Goal: Use online tool/utility: Use online tool/utility

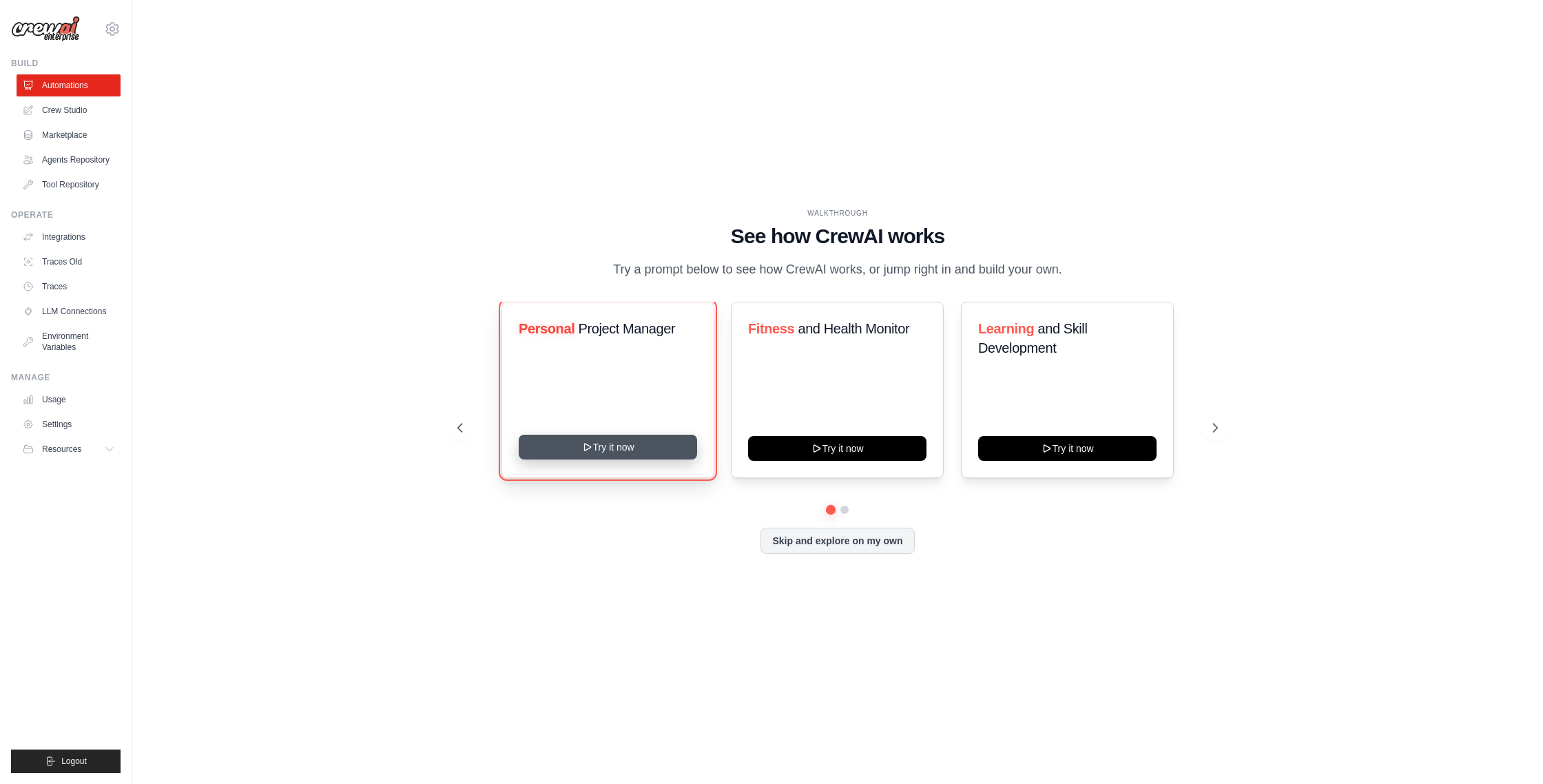
click at [612, 459] on button "Try it now" at bounding box center [608, 447] width 178 height 25
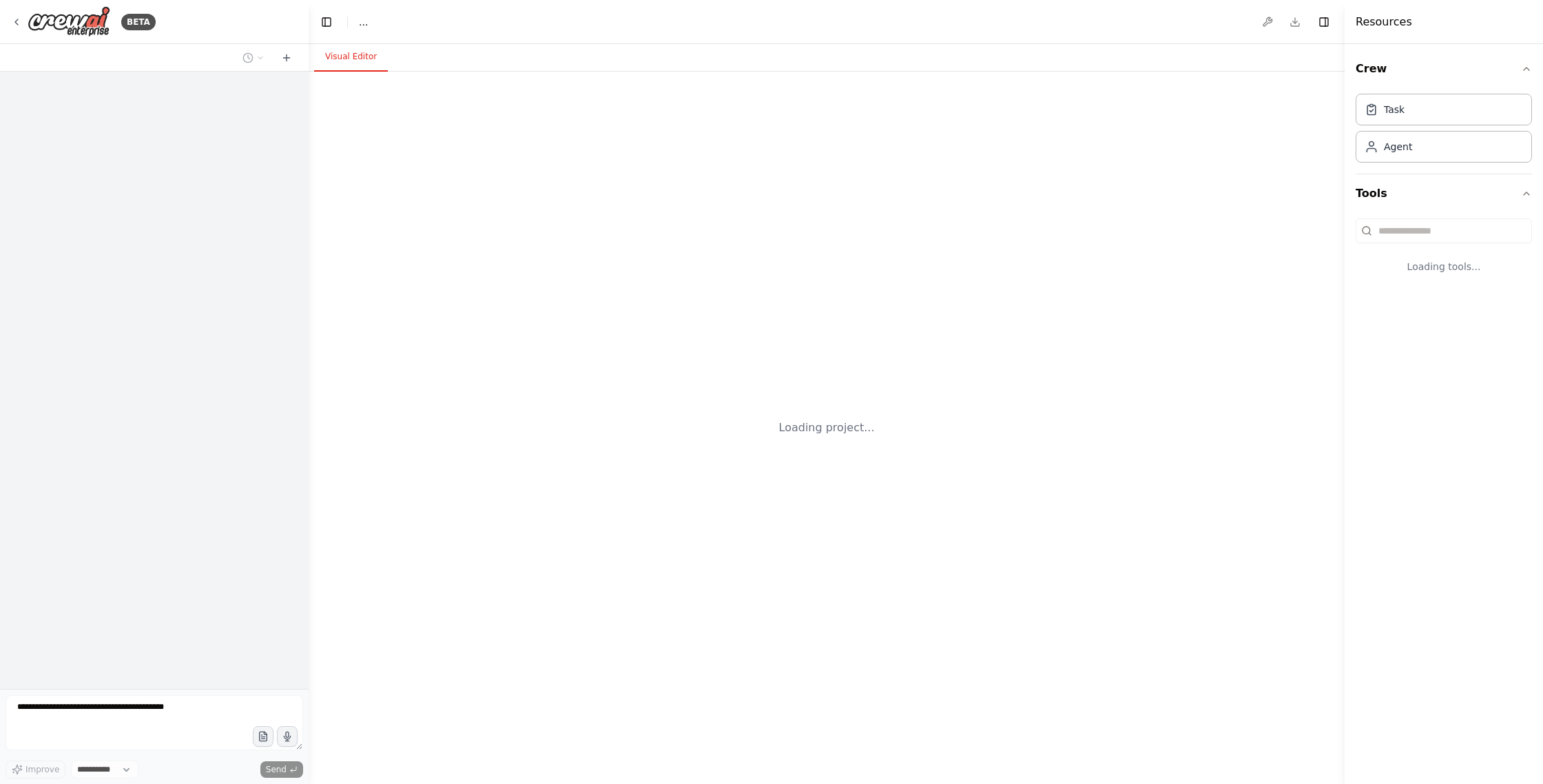
select select "****"
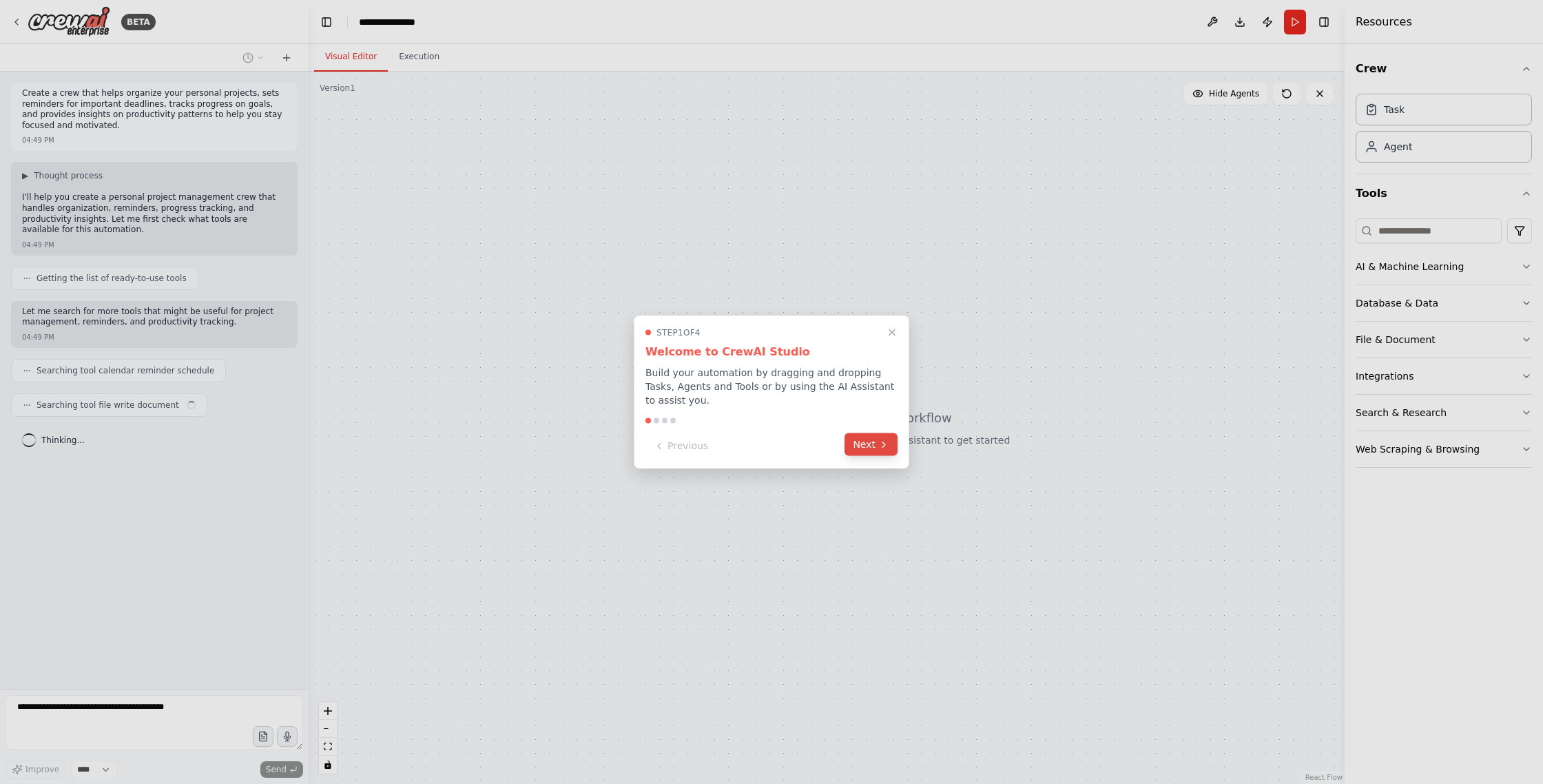
click at [873, 447] on button "Next" at bounding box center [871, 445] width 53 height 22
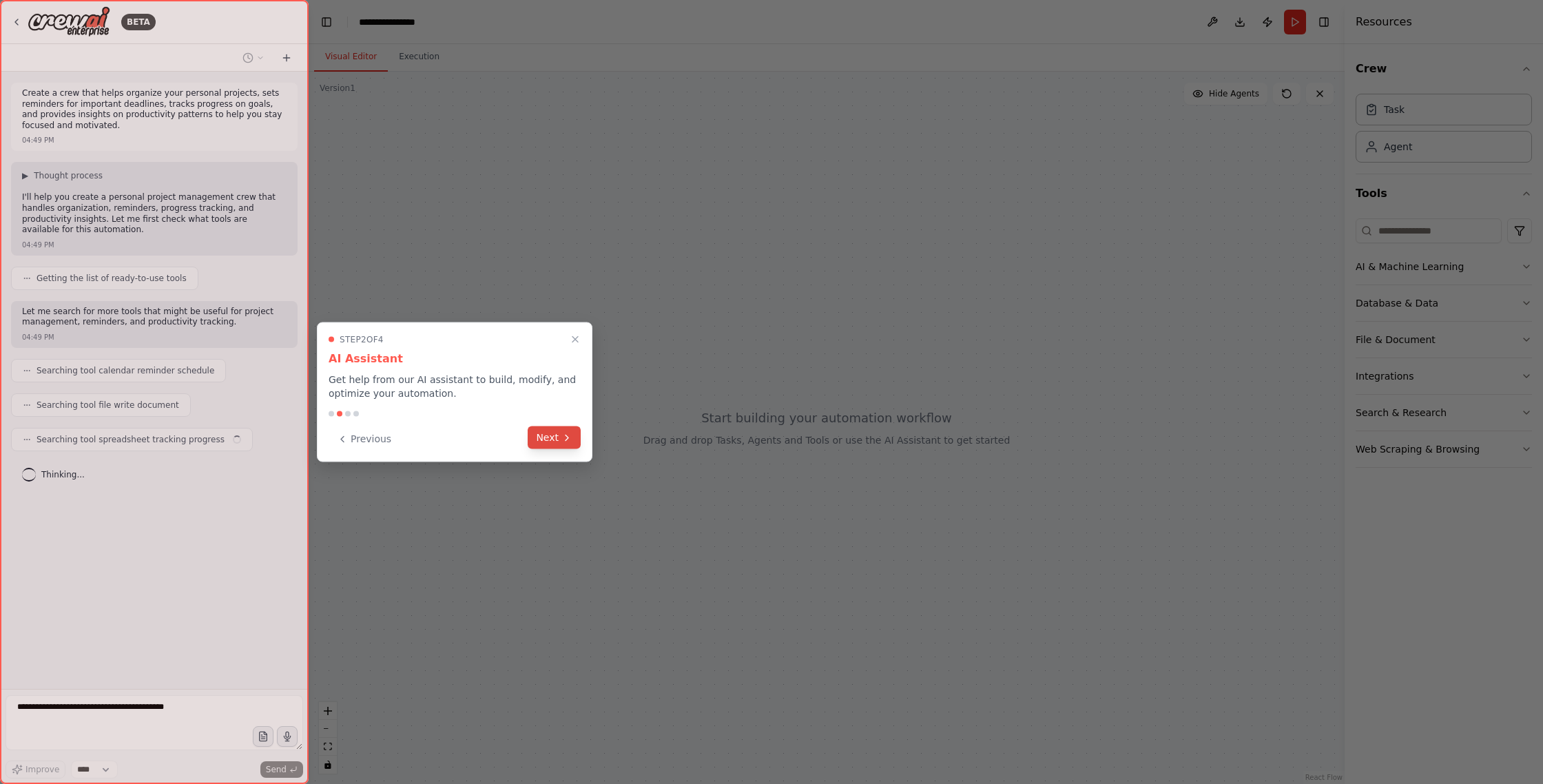
click at [556, 444] on button "Next" at bounding box center [554, 438] width 53 height 22
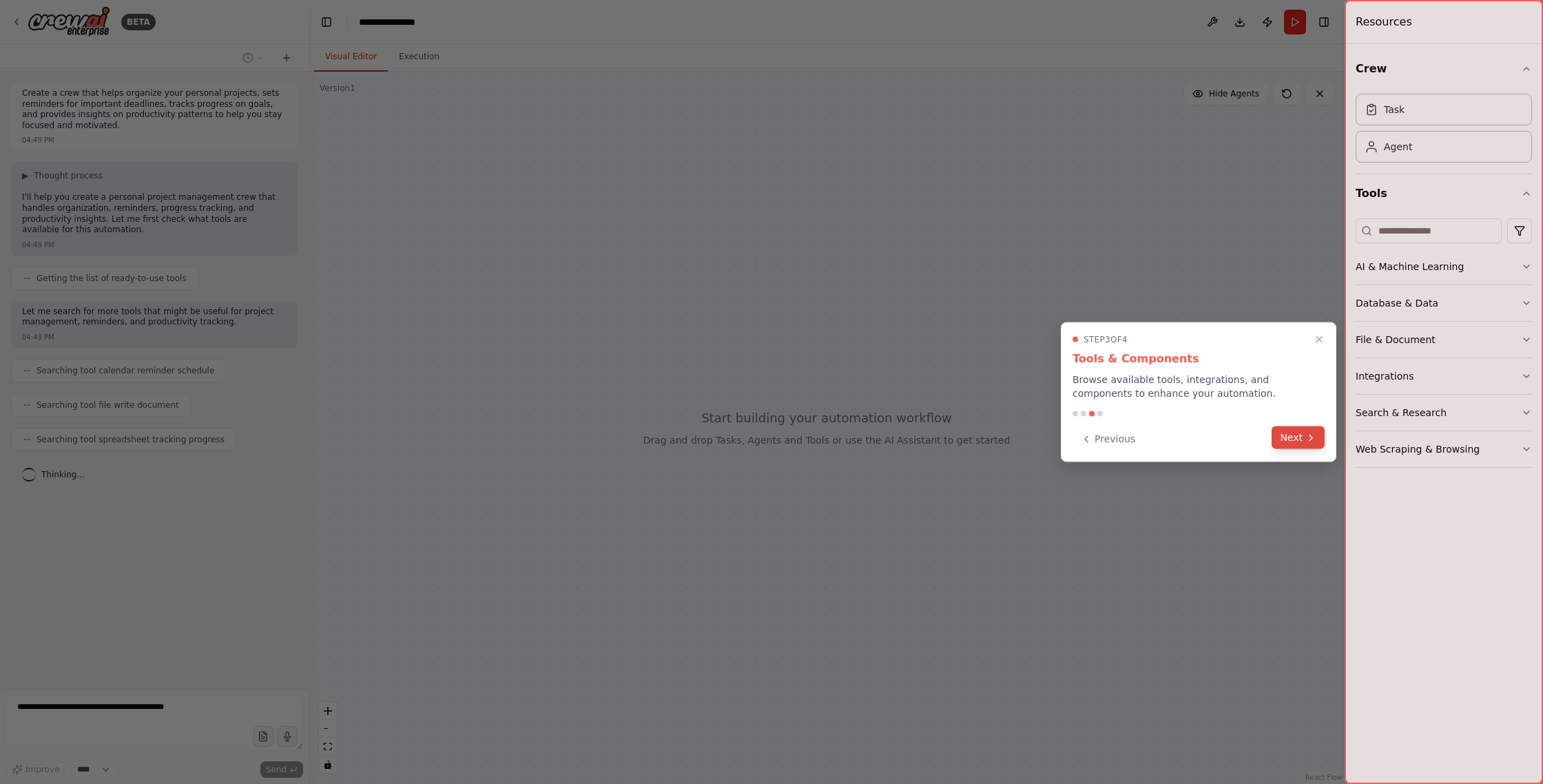
click at [1297, 440] on button "Next" at bounding box center [1297, 438] width 53 height 22
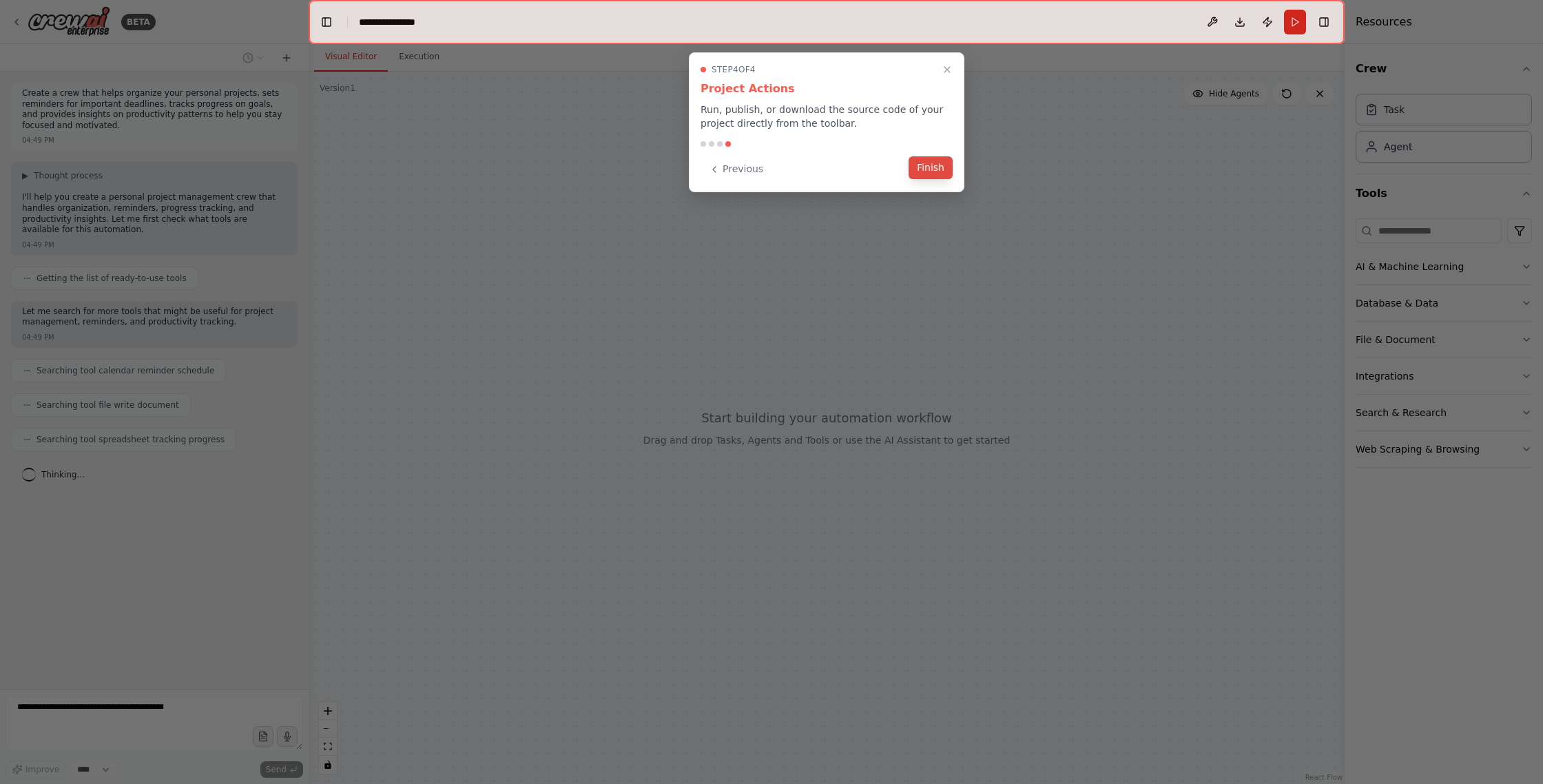
click at [934, 174] on button "Finish" at bounding box center [930, 168] width 44 height 22
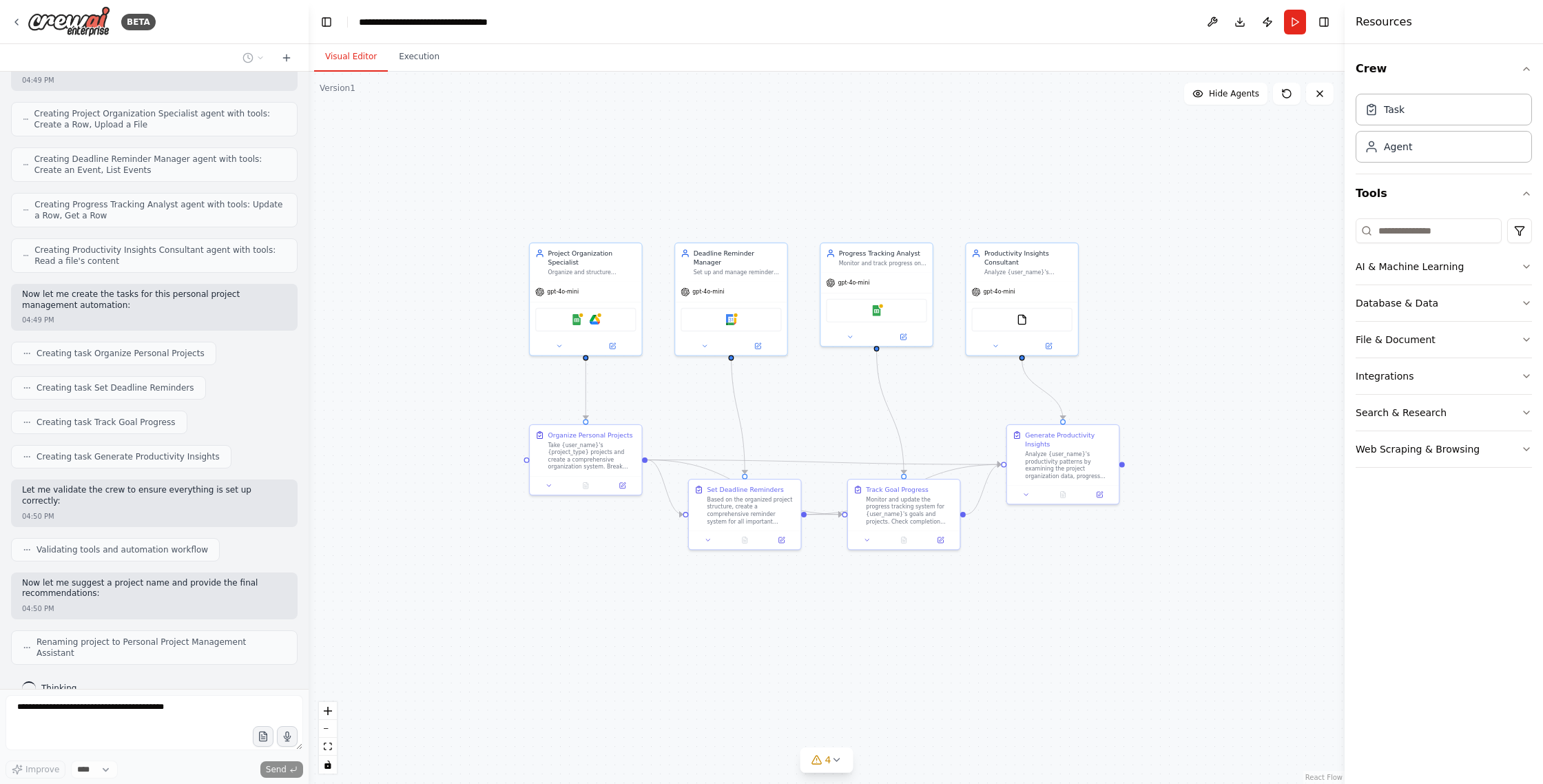
scroll to position [429, 0]
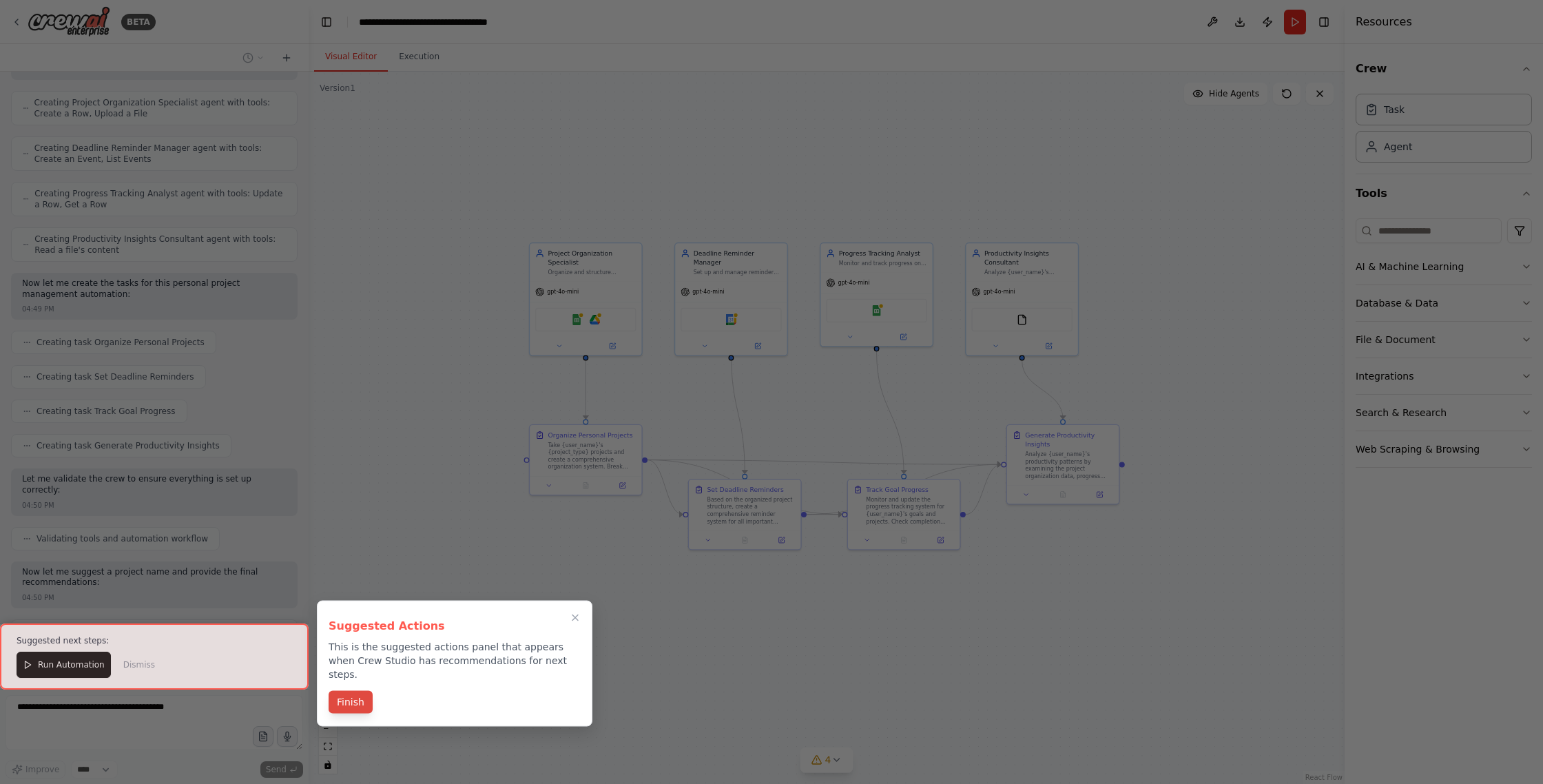
click at [346, 691] on button "Finish" at bounding box center [350, 702] width 44 height 22
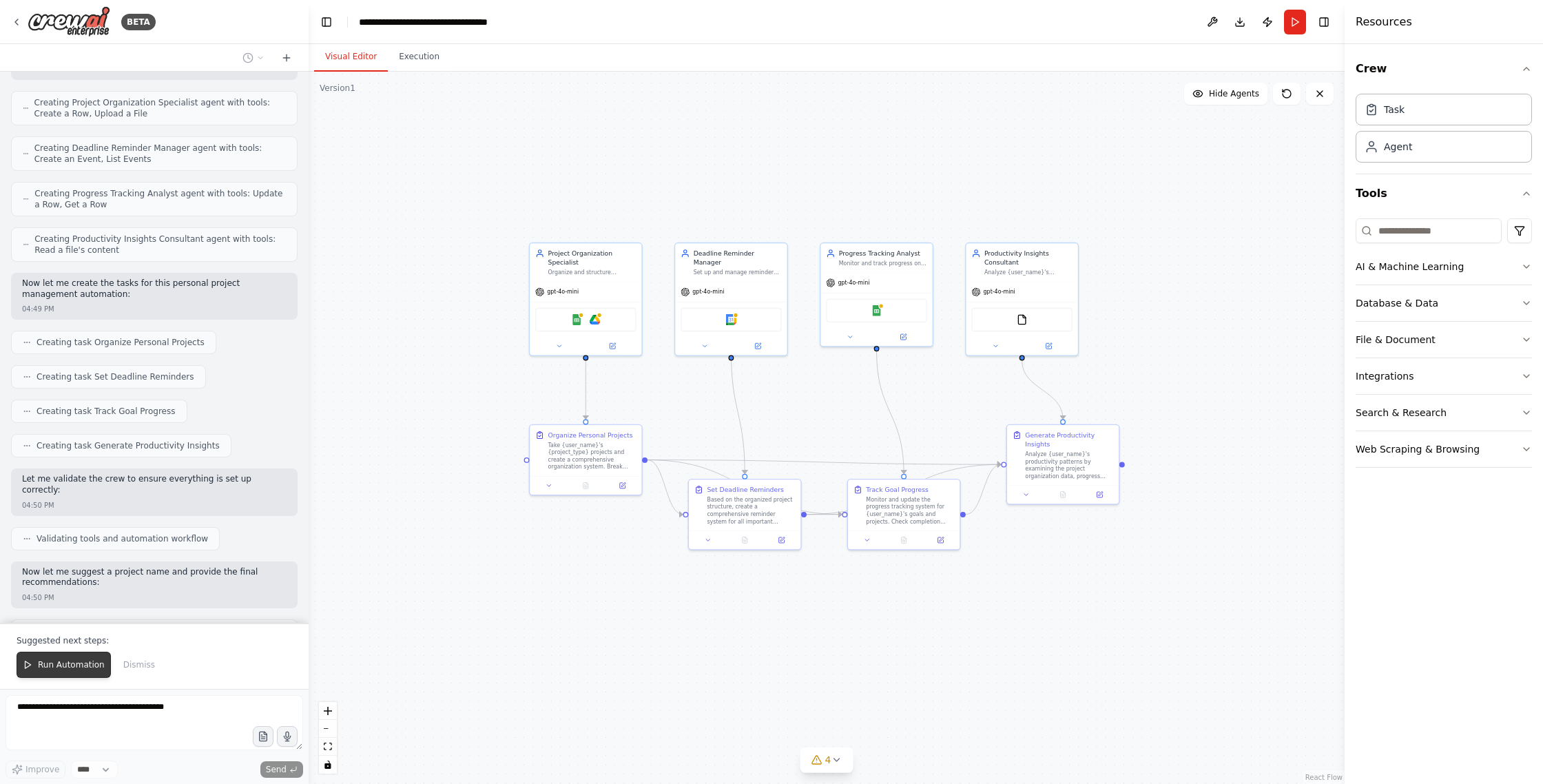
click at [50, 670] on span "Run Automation" at bounding box center [71, 665] width 67 height 11
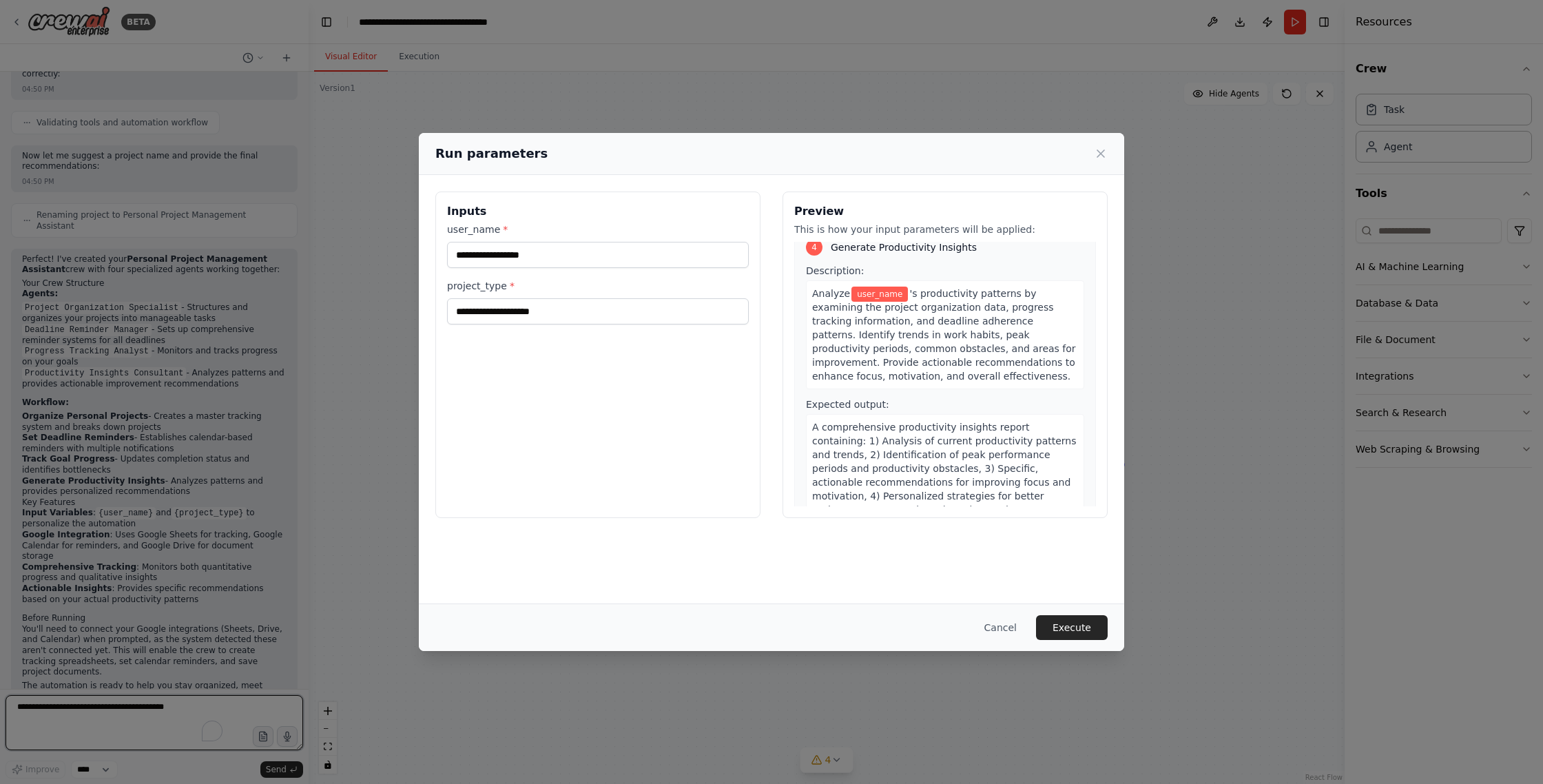
scroll to position [832, 0]
click at [1099, 156] on icon at bounding box center [1101, 154] width 7 height 7
